Goal: Navigation & Orientation: Find specific page/section

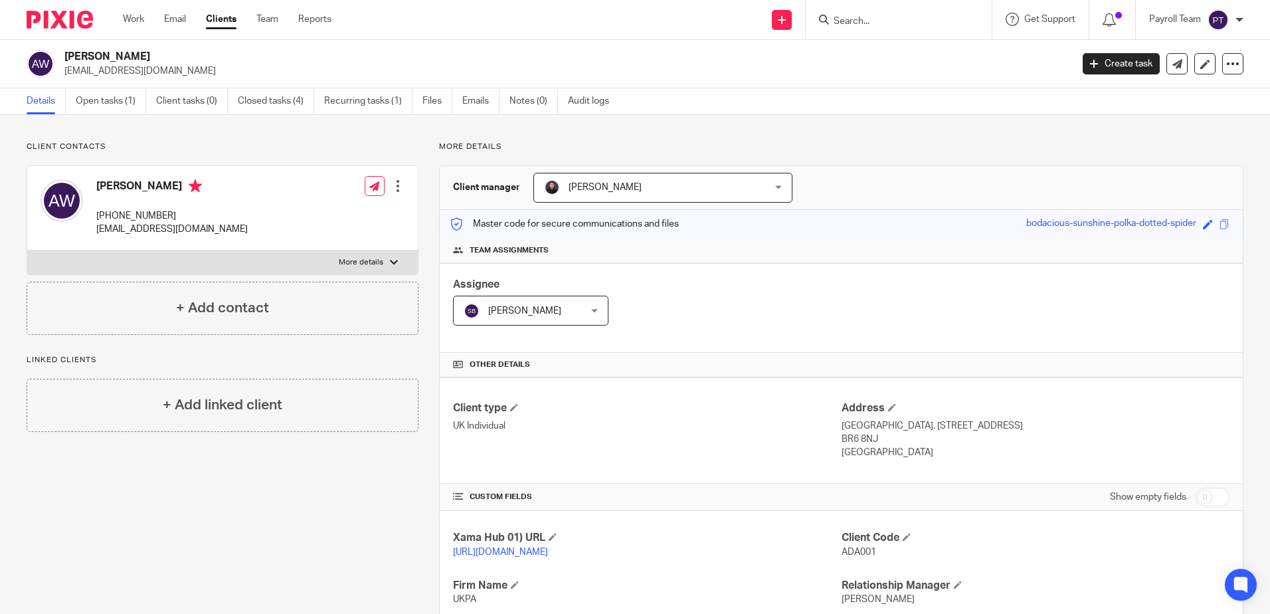
click at [875, 19] on input "Search" at bounding box center [892, 22] width 120 height 12
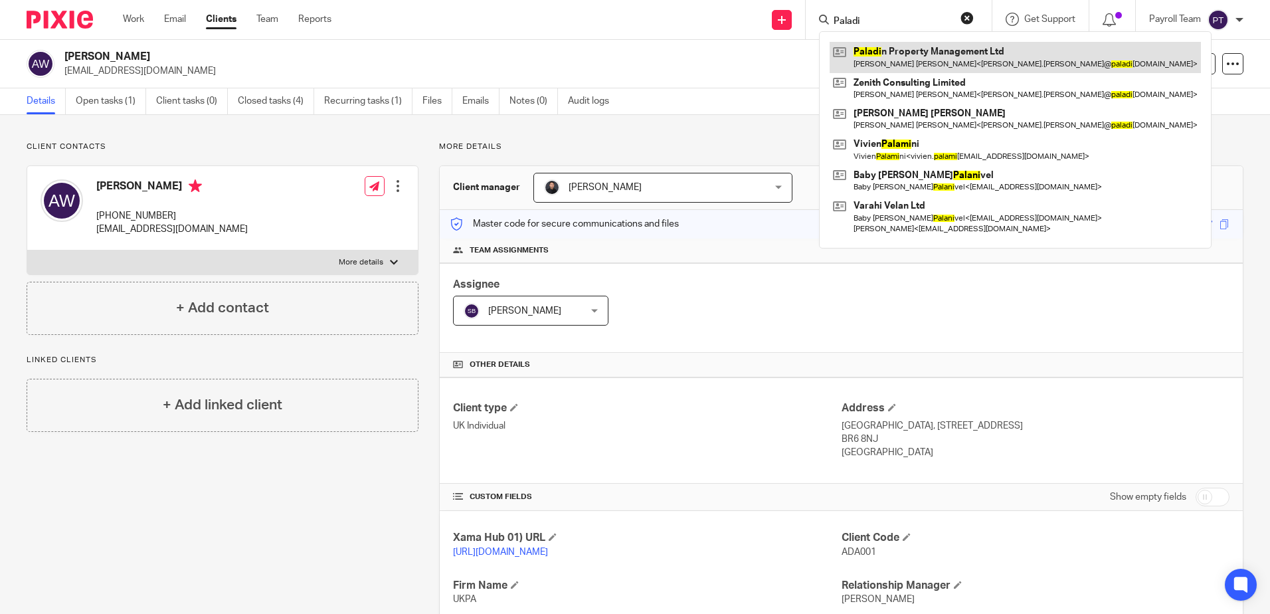
type input "Paladi"
click at [922, 50] on link at bounding box center [1014, 57] width 371 height 31
